Goal: Transaction & Acquisition: Purchase product/service

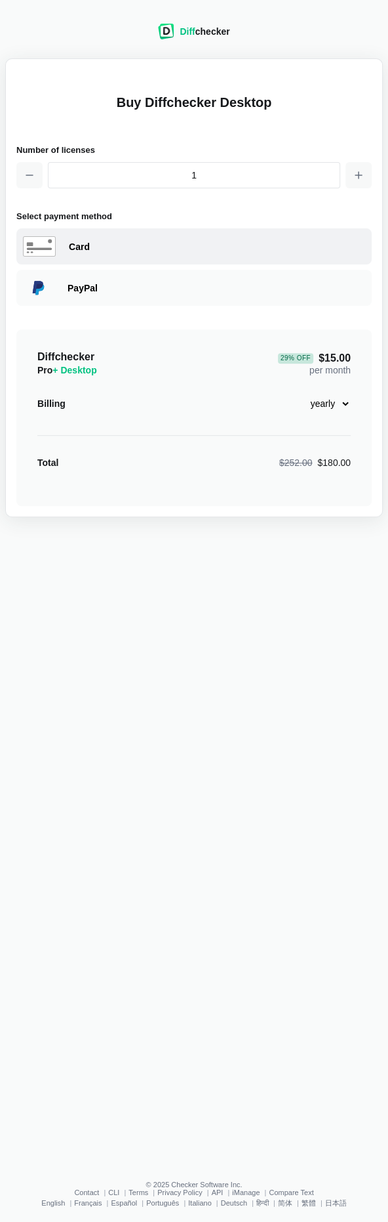
click at [92, 249] on div "Card" at bounding box center [217, 246] width 297 height 13
select select "[GEOGRAPHIC_DATA]"
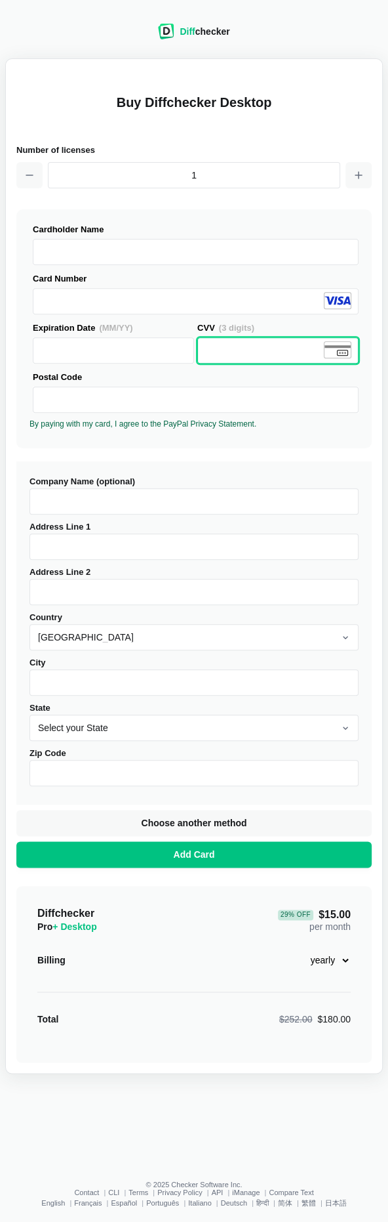
click at [159, 503] on input "Company Name (optional)" at bounding box center [194, 501] width 329 height 26
type input "Oppi AI Oy"
click at [144, 545] on input "Address Line 1" at bounding box center [194, 546] width 329 height 26
type input "Jokitie 39"
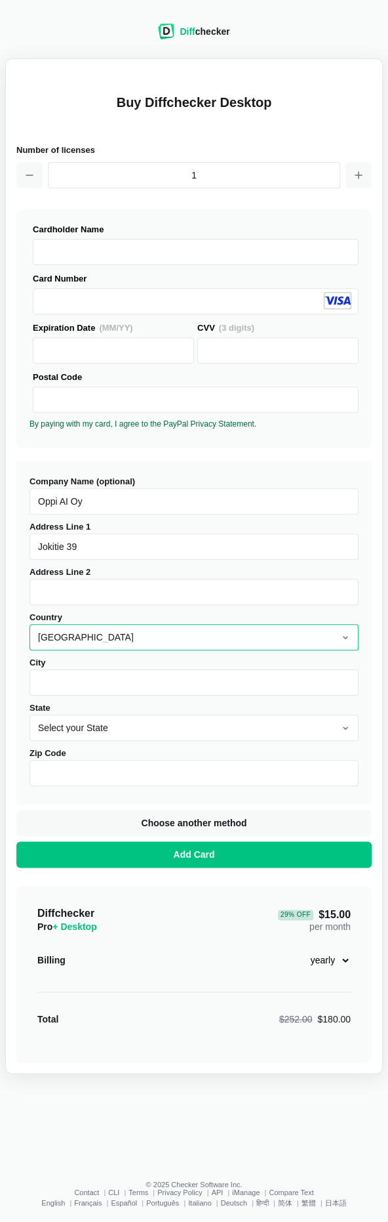
select select "[GEOGRAPHIC_DATA]"
type input "[GEOGRAPHIC_DATA]"
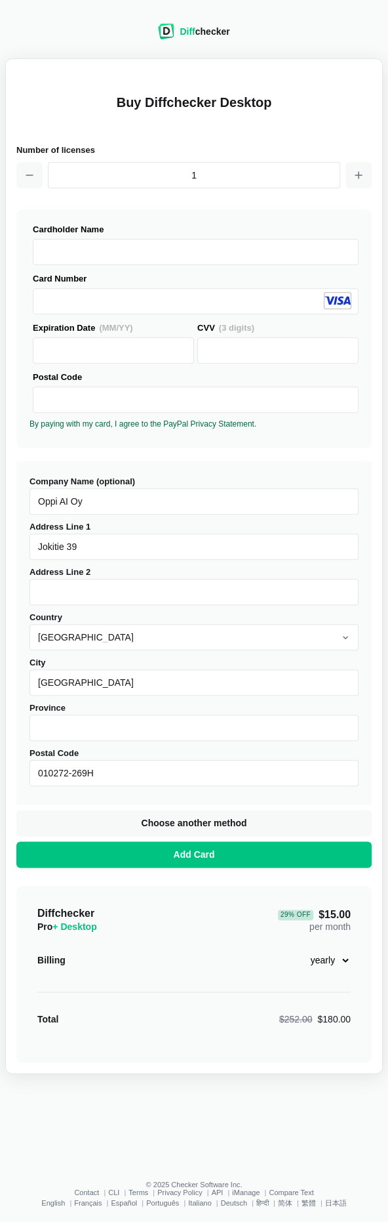
drag, startPoint x: 116, startPoint y: 780, endPoint x: 31, endPoint y: 767, distance: 86.2
click at [31, 767] on input "010272-269H" at bounding box center [194, 773] width 329 height 26
type input "15610"
click at [132, 1121] on div "Diff checker Buy Diffchecker Desktop Number of licenses 1 Visa MasterCard Union…" at bounding box center [194, 590] width 388 height 1164
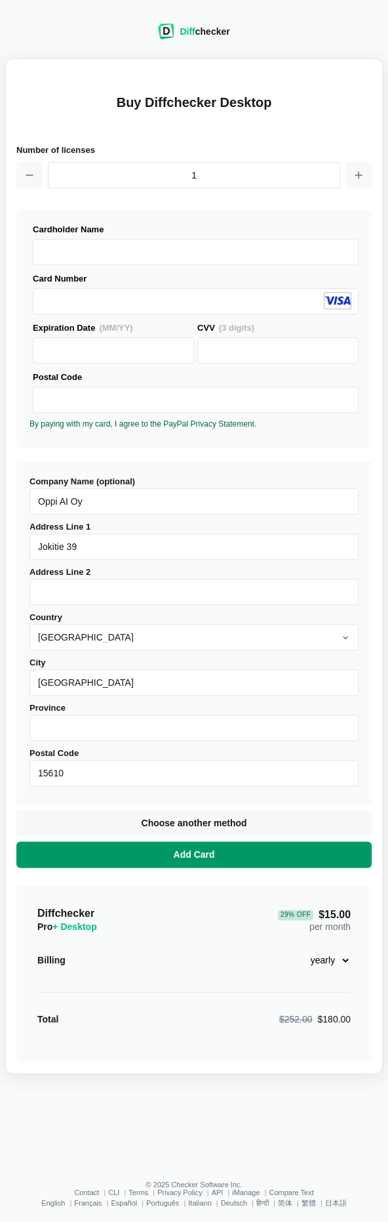
click at [184, 858] on span "Add Card" at bounding box center [194, 854] width 47 height 13
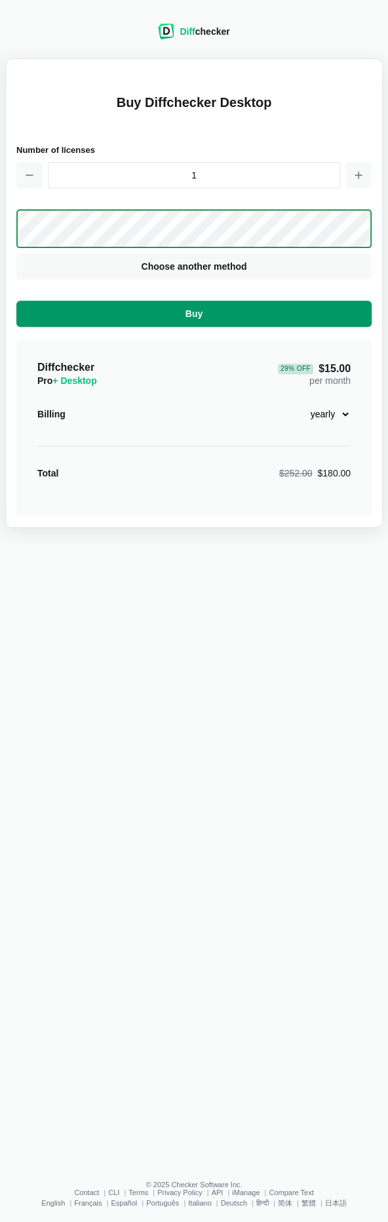
click at [150, 310] on button "Buy" at bounding box center [194, 314] width 356 height 26
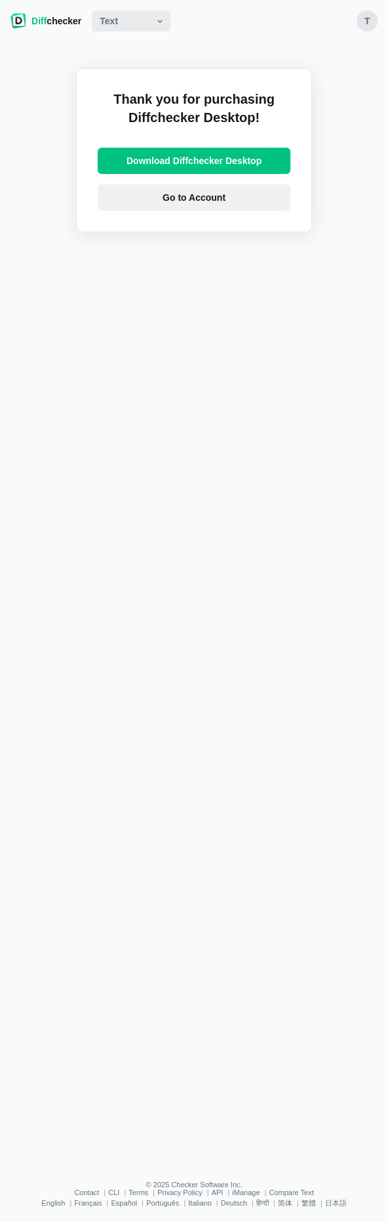
click at [174, 204] on link "Go to Account" at bounding box center [194, 197] width 193 height 26
